Goal: Find specific page/section: Find specific page/section

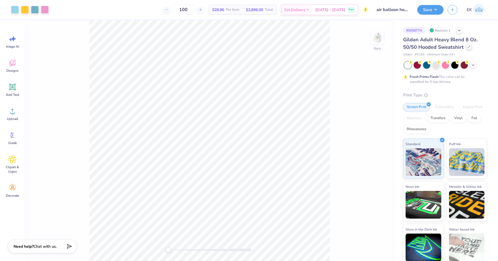
click at [468, 47] on icon at bounding box center [469, 46] width 3 height 3
click at [470, 47] on div at bounding box center [469, 47] width 6 height 6
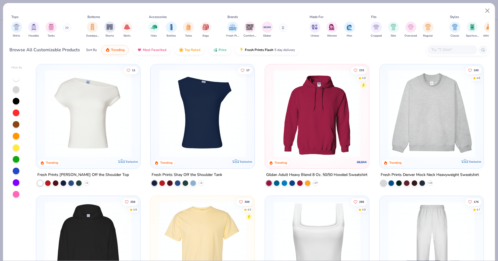
click at [449, 48] on input "text" at bounding box center [452, 49] width 43 height 6
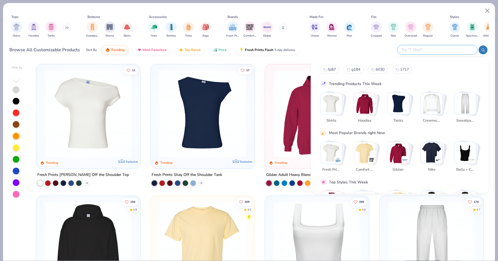
paste input "4719"
type input "4719"
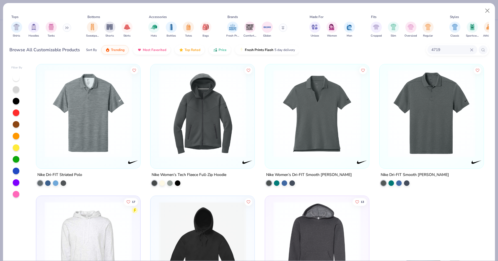
scroll to position [11, 0]
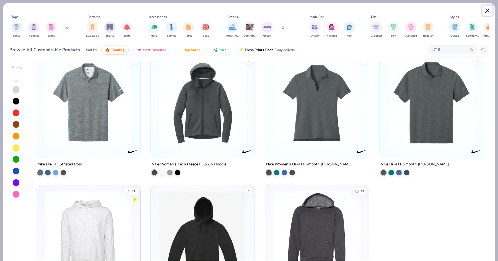
click at [488, 9] on button "Close" at bounding box center [487, 11] width 11 height 11
